Goal: Task Accomplishment & Management: Manage account settings

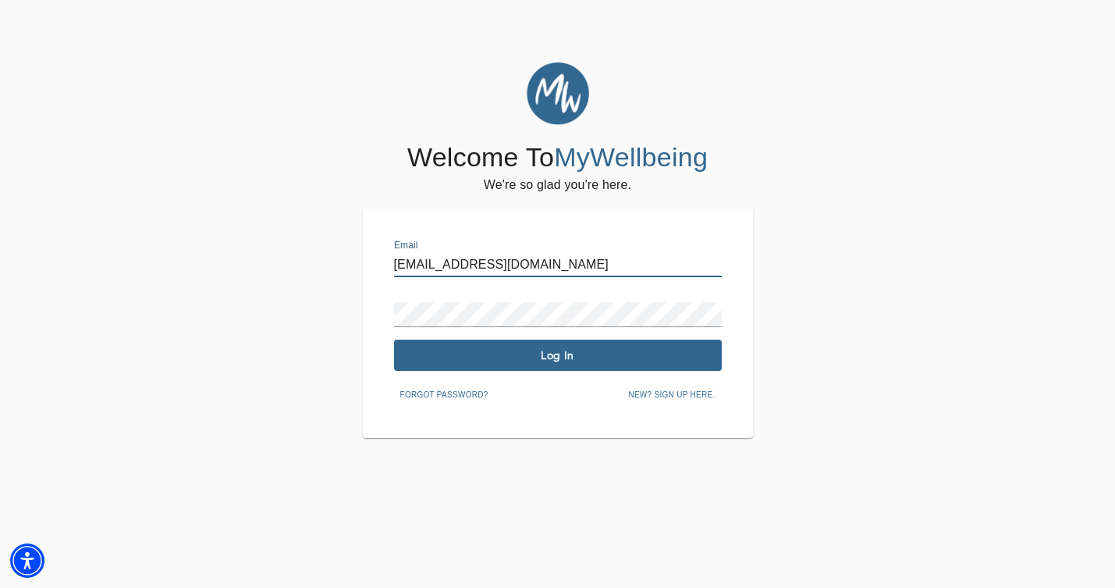
type input "[EMAIL_ADDRESS][DOMAIN_NAME]"
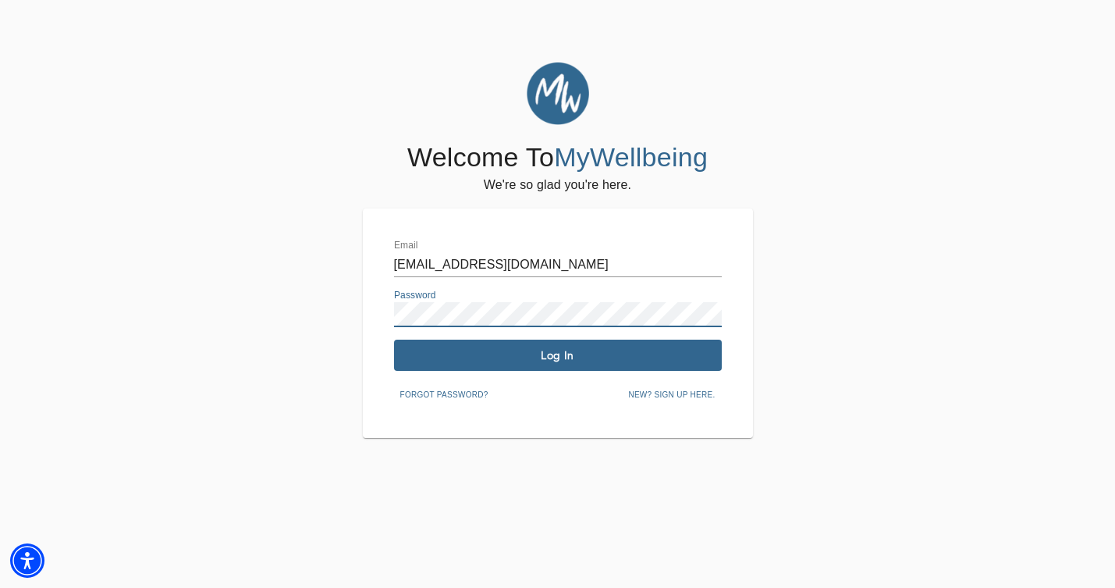
click at [496, 352] on span "Log In" at bounding box center [557, 355] width 315 height 15
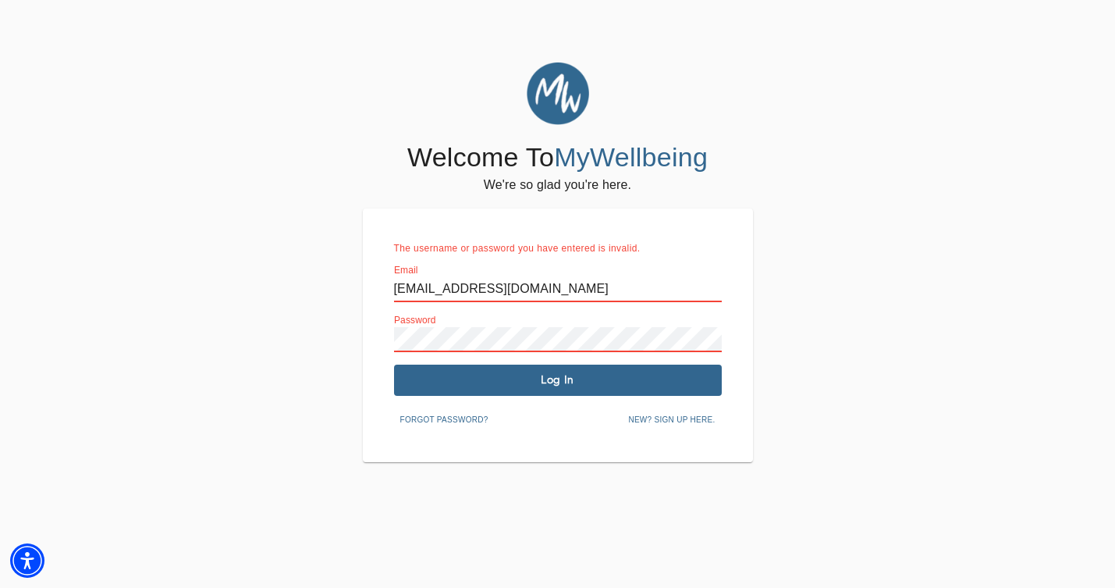
click at [531, 321] on div "Password" at bounding box center [558, 332] width 328 height 37
click at [268, 330] on div "Welcome To MyWellbeing We're so glad you're here. The username or password you …" at bounding box center [557, 262] width 1107 height 400
click at [526, 284] on input "[EMAIL_ADDRESS][DOMAIN_NAME]" at bounding box center [558, 289] width 328 height 25
drag, startPoint x: 525, startPoint y: 284, endPoint x: 203, endPoint y: 284, distance: 322.3
click at [203, 284] on div "Welcome To MyWellbeing We're so glad you're here. The username or password you …" at bounding box center [557, 262] width 1107 height 400
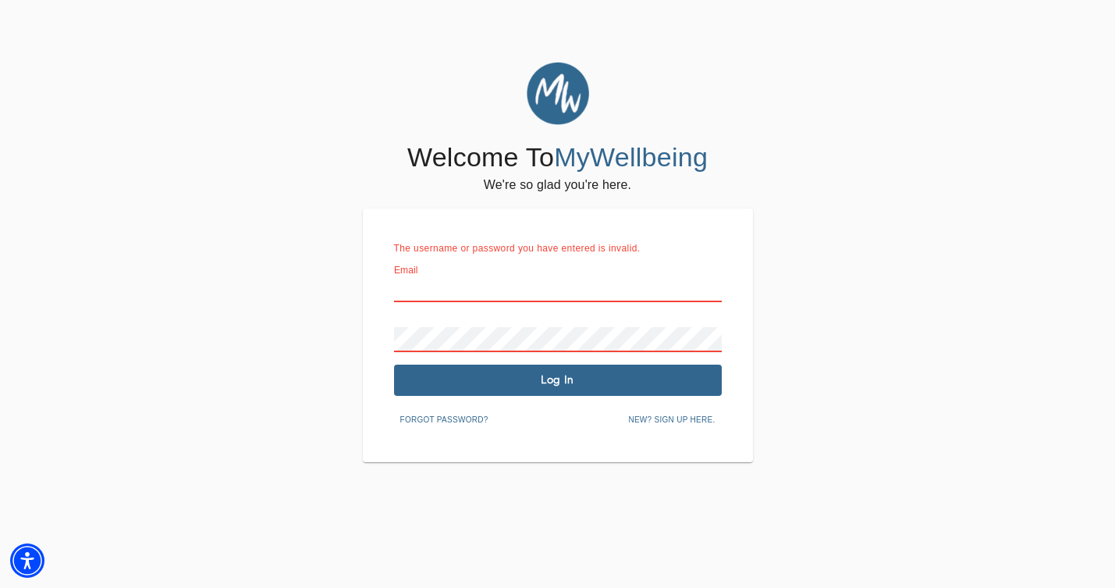
click at [715, 289] on input "text" at bounding box center [558, 289] width 328 height 25
click at [612, 389] on button "Log In" at bounding box center [558, 379] width 328 height 31
click at [80, 437] on div "Welcome To MyWellbeing We're so glad you're here. The username or password you …" at bounding box center [557, 262] width 1107 height 400
click at [524, 286] on input "mclacy" at bounding box center [558, 289] width 328 height 25
type input "m"
